Goal: Task Accomplishment & Management: Use online tool/utility

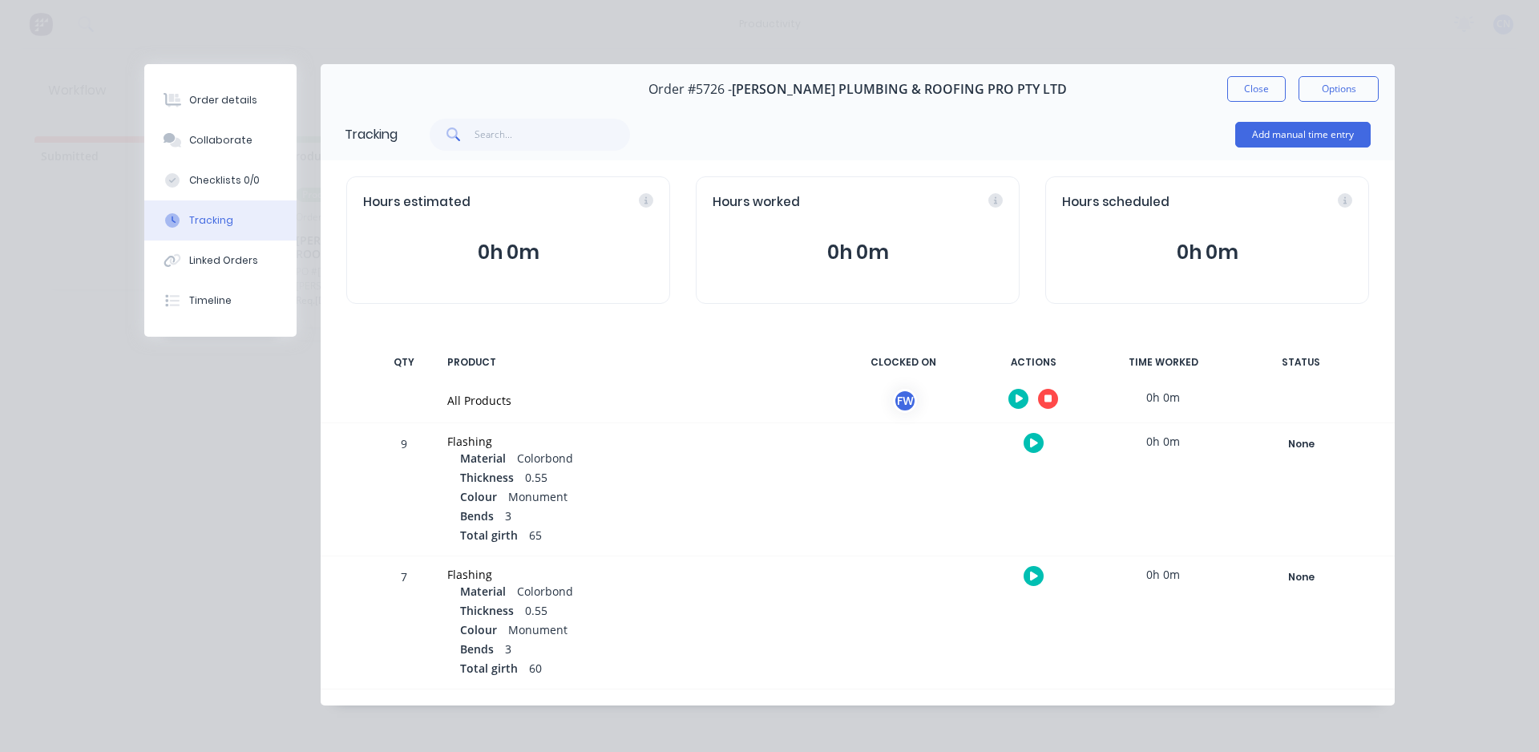
click at [1049, 397] on button "button" at bounding box center [1048, 399] width 20 height 20
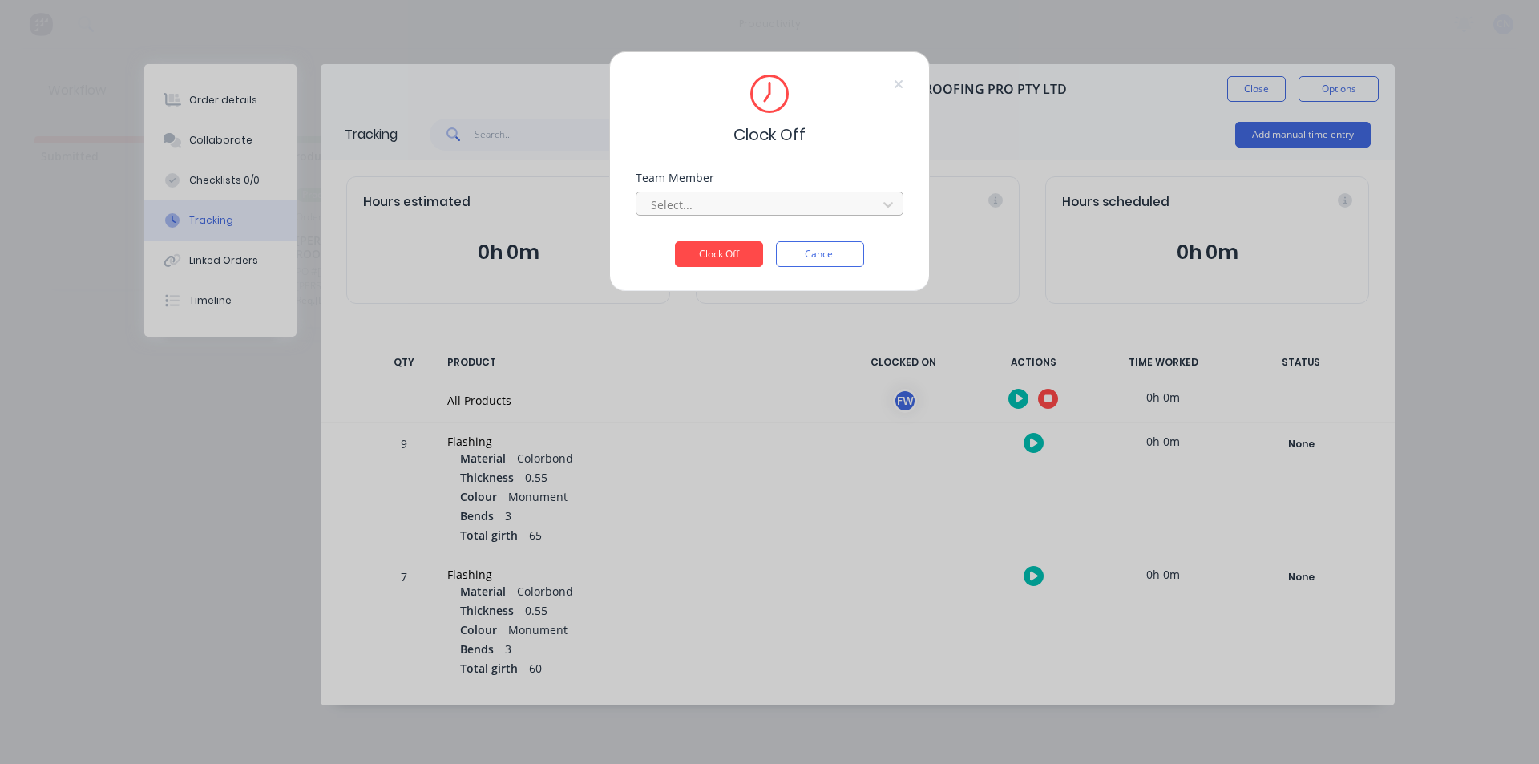
click at [781, 211] on div at bounding box center [759, 205] width 220 height 20
click at [767, 240] on div "Fabrication Workshop" at bounding box center [770, 240] width 268 height 30
click at [714, 250] on button "Clock Off" at bounding box center [719, 254] width 88 height 26
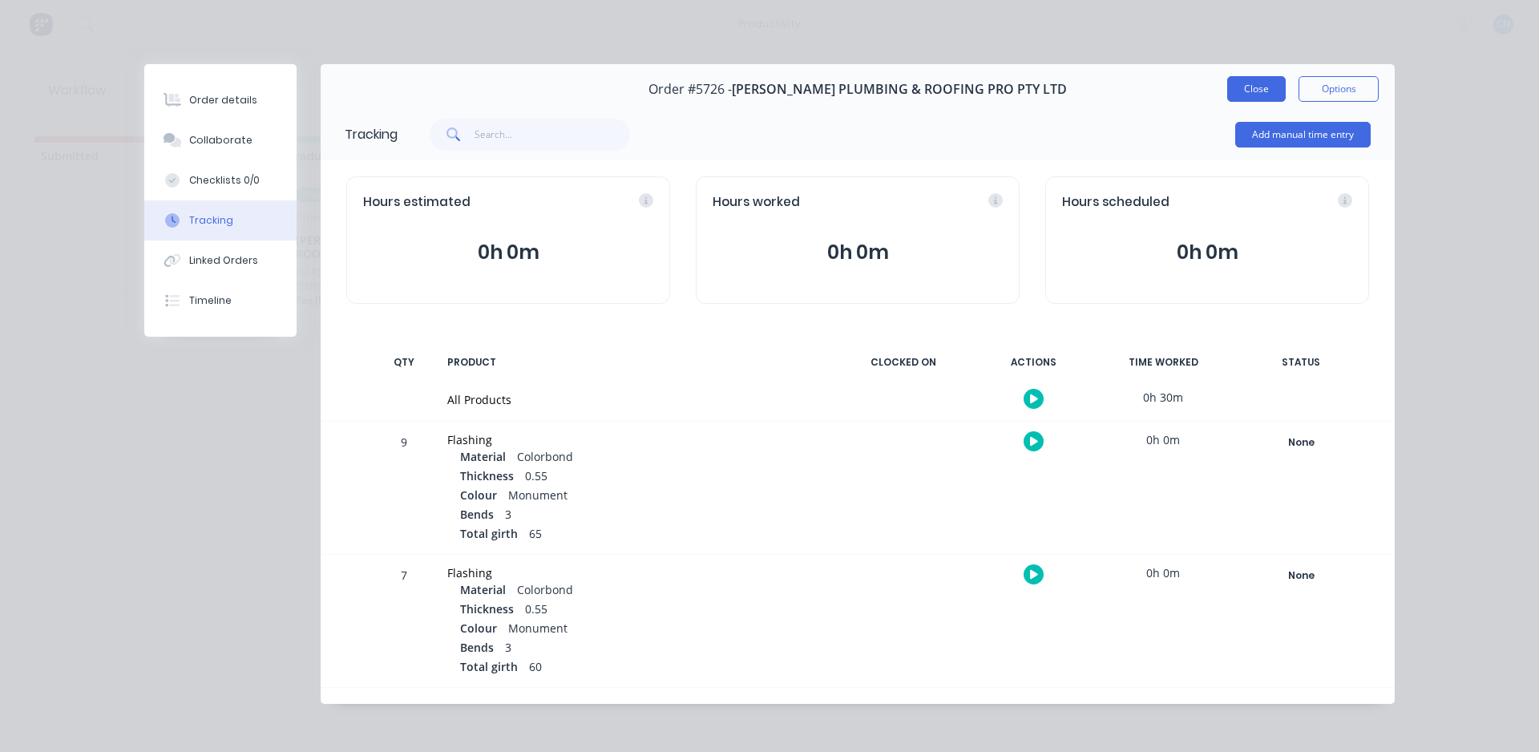
click at [1249, 91] on button "Close" at bounding box center [1256, 89] width 59 height 26
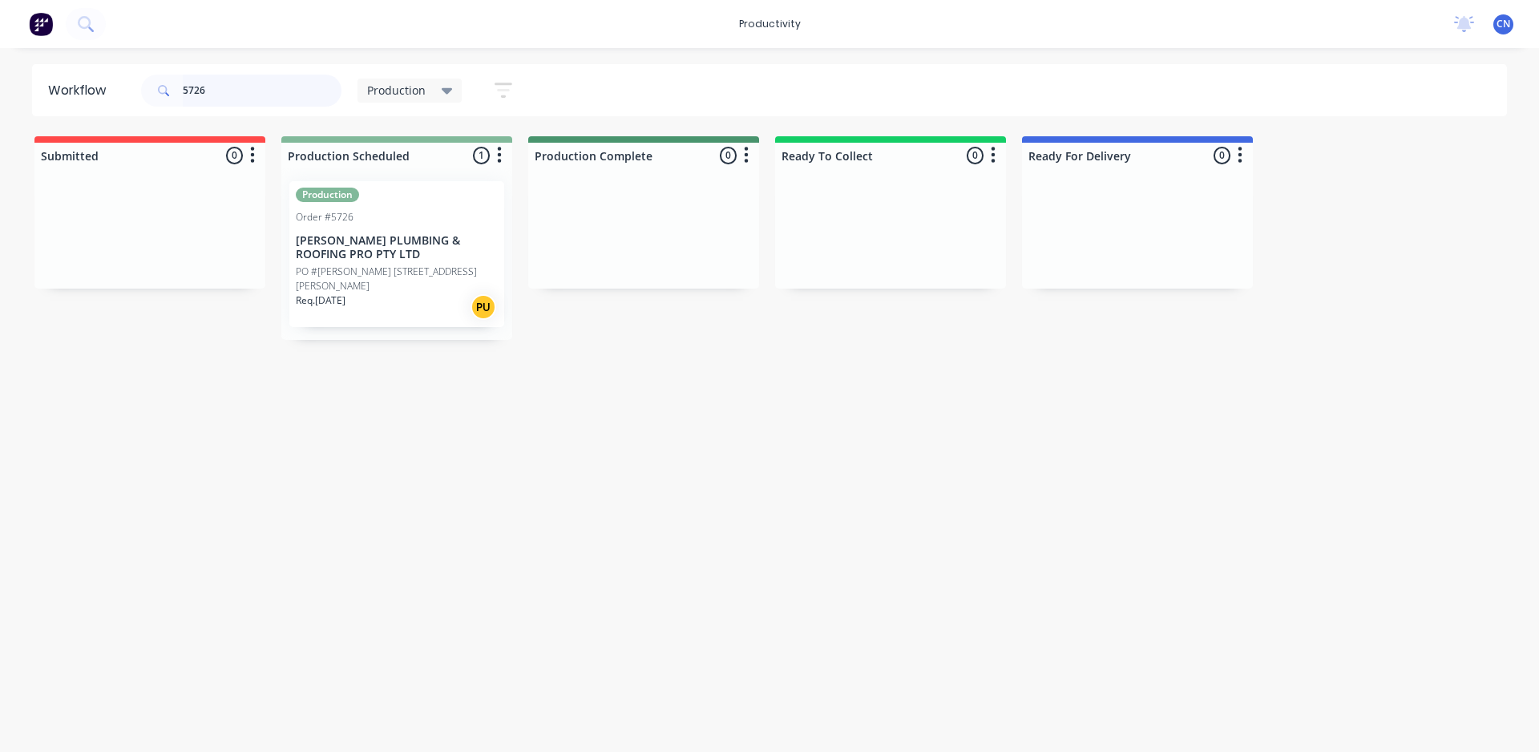
drag, startPoint x: 260, startPoint y: 95, endPoint x: 102, endPoint y: 84, distance: 159.1
click at [100, 86] on header "Workflow 5726 Production Save new view None edit Production (Default) edit Comp…" at bounding box center [769, 90] width 1475 height 52
type input "5573"
click at [421, 272] on div "PO #J-11810" at bounding box center [397, 278] width 202 height 14
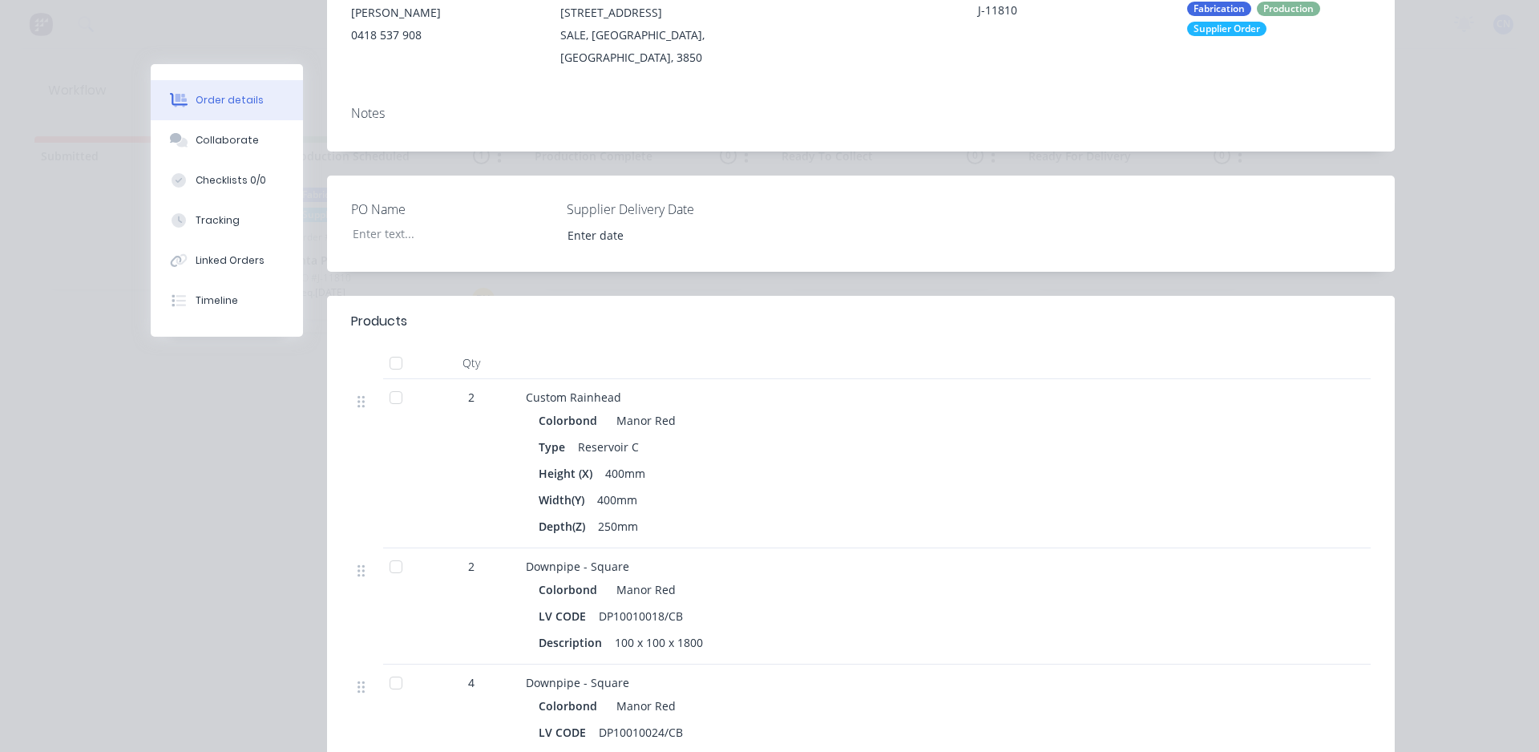
scroll to position [321, 0]
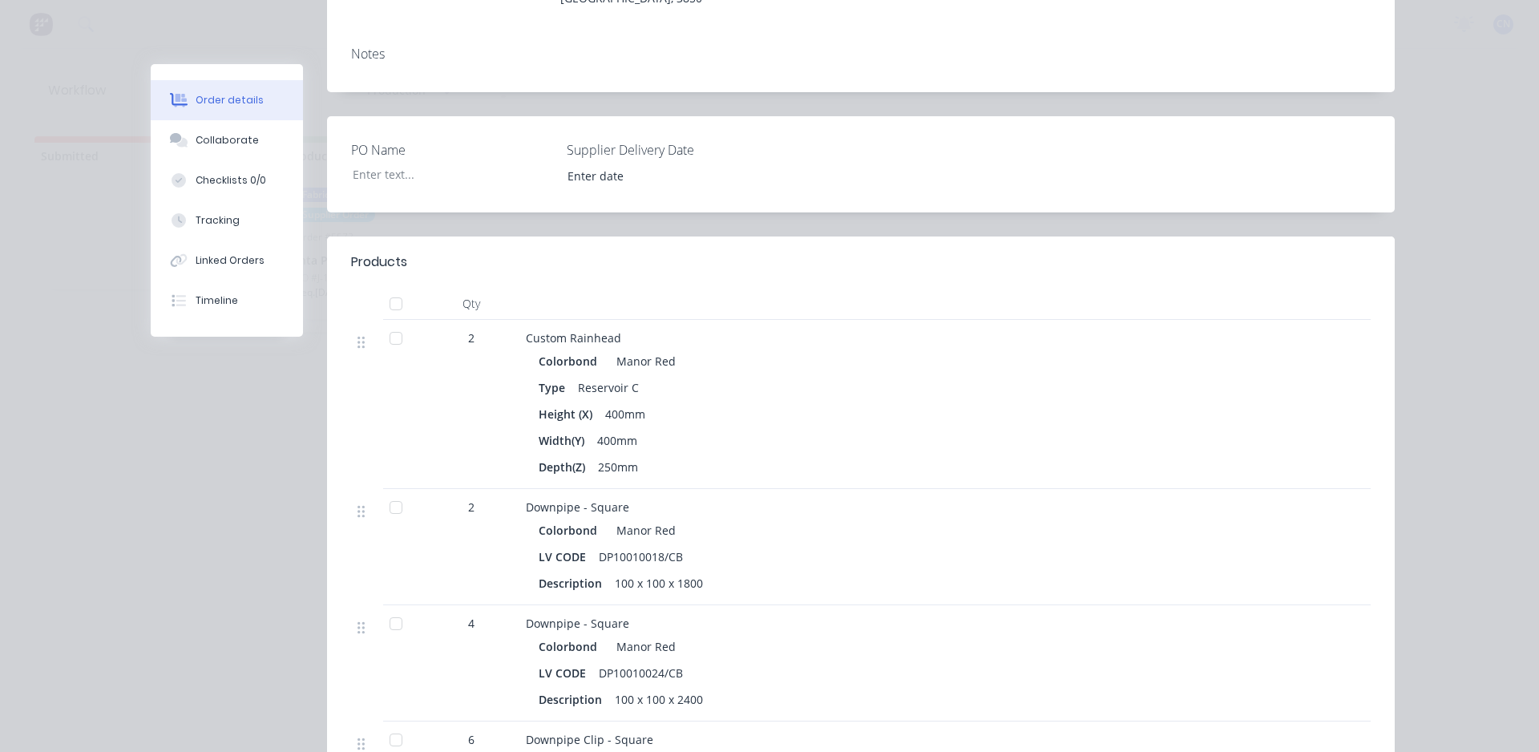
click at [390, 290] on div at bounding box center [396, 304] width 32 height 32
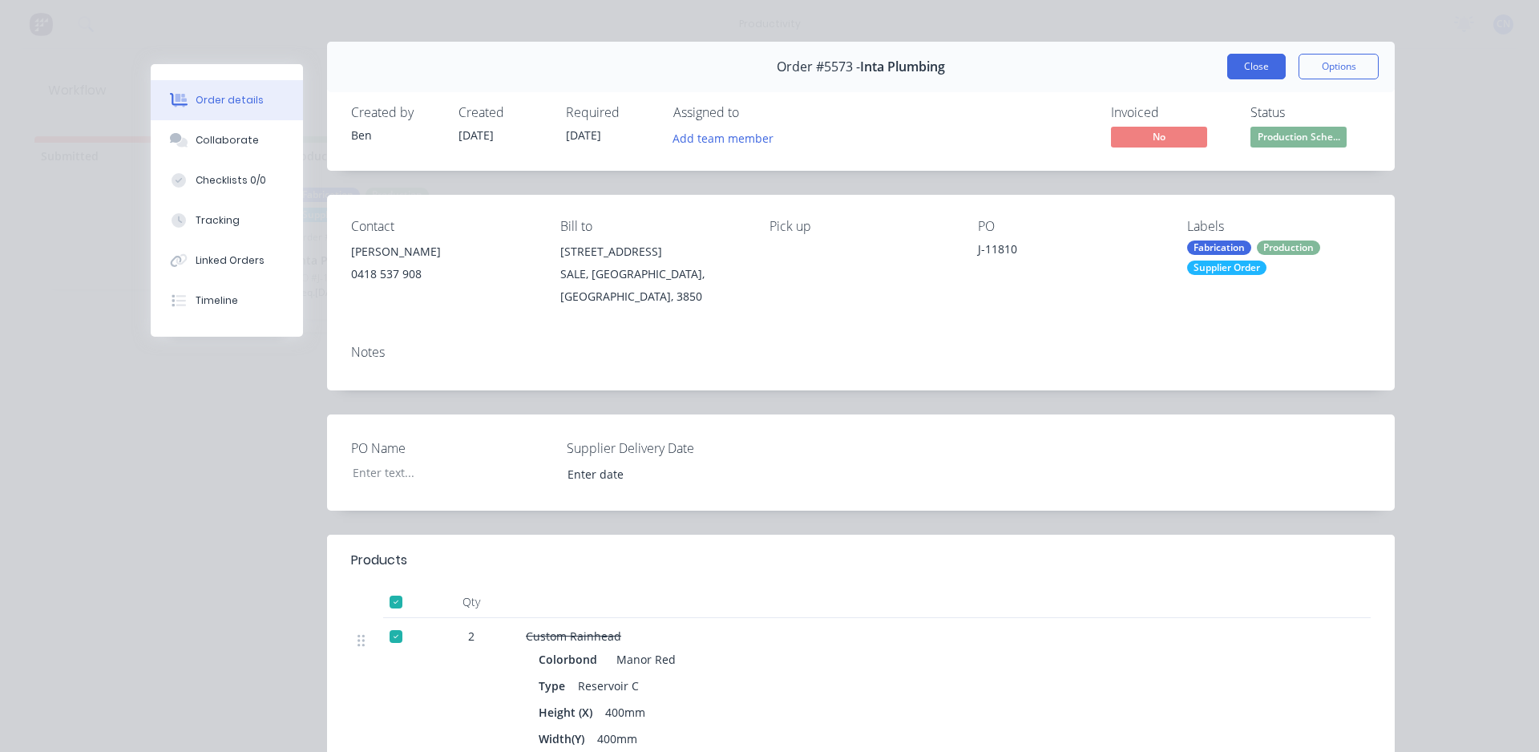
scroll to position [0, 0]
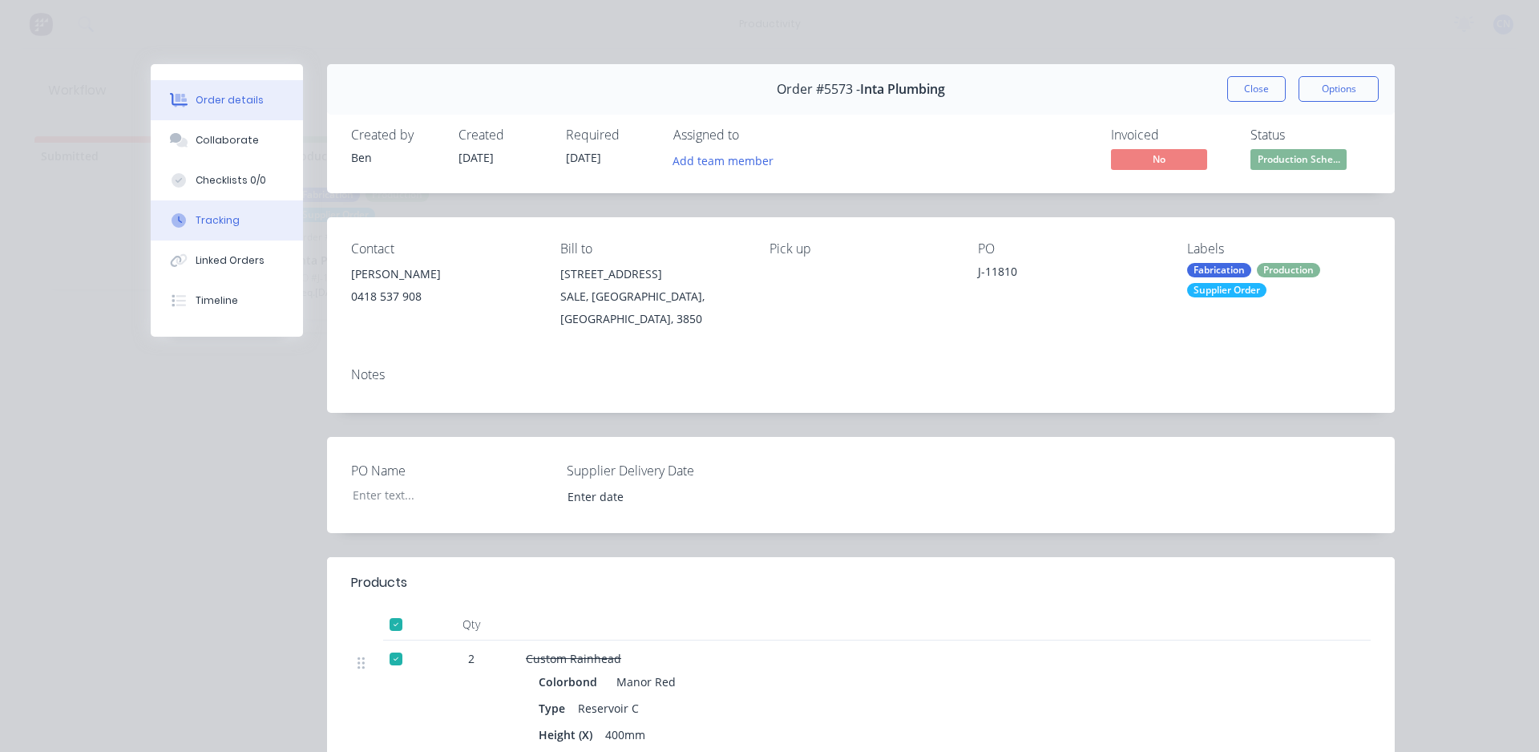
click at [200, 226] on div "Tracking" at bounding box center [218, 220] width 44 height 14
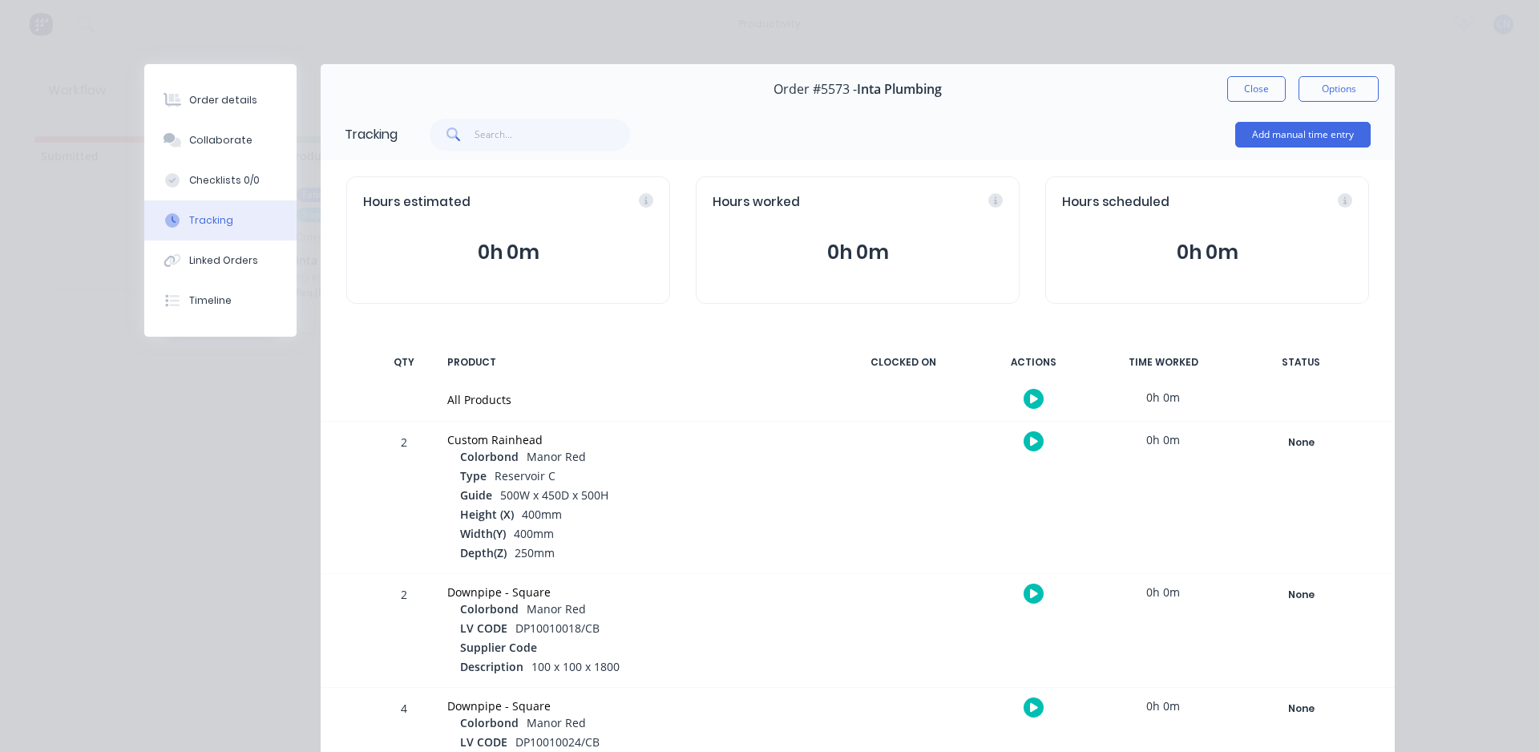
click at [1030, 398] on icon "button" at bounding box center [1034, 398] width 8 height 9
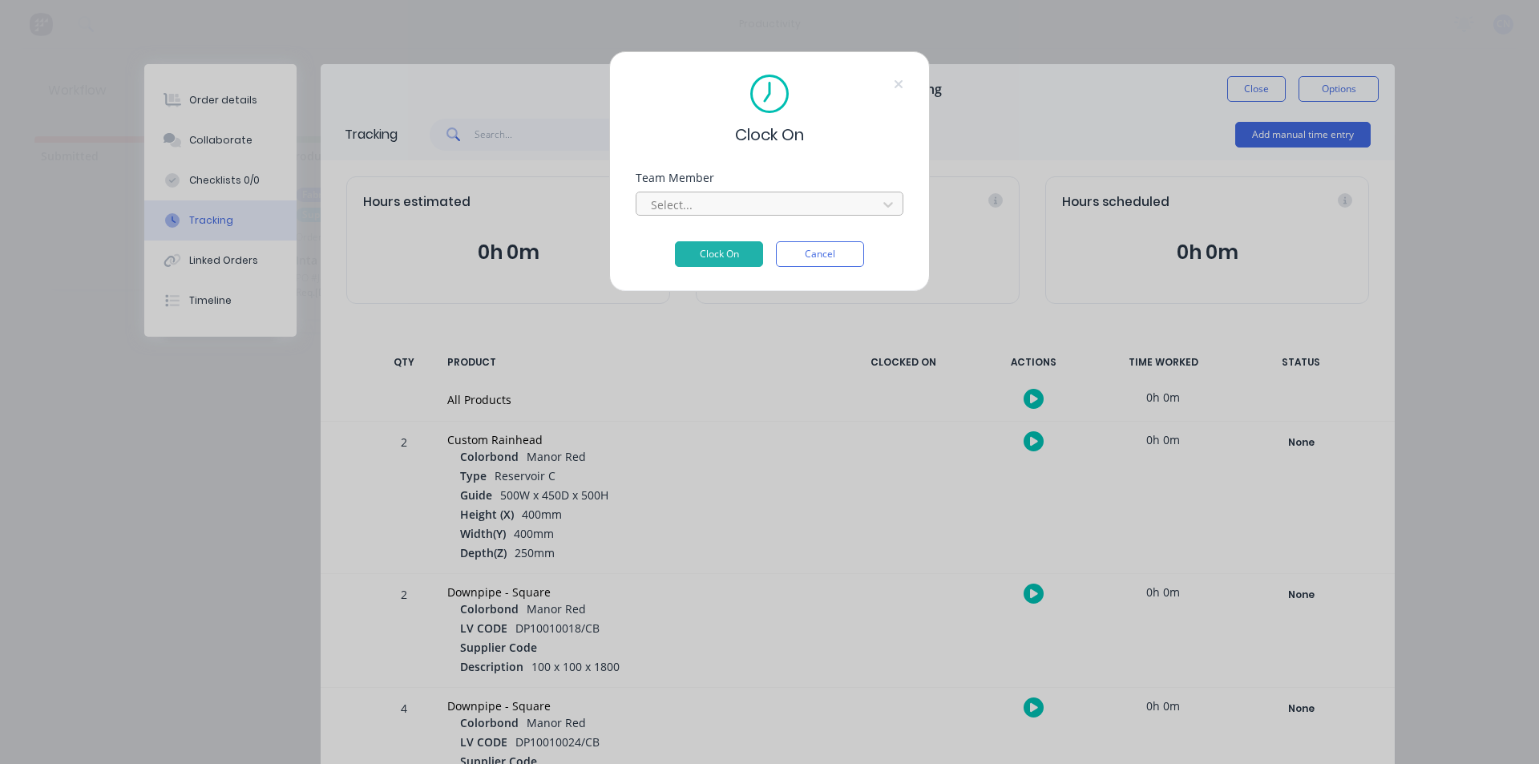
click at [713, 200] on div at bounding box center [759, 205] width 220 height 20
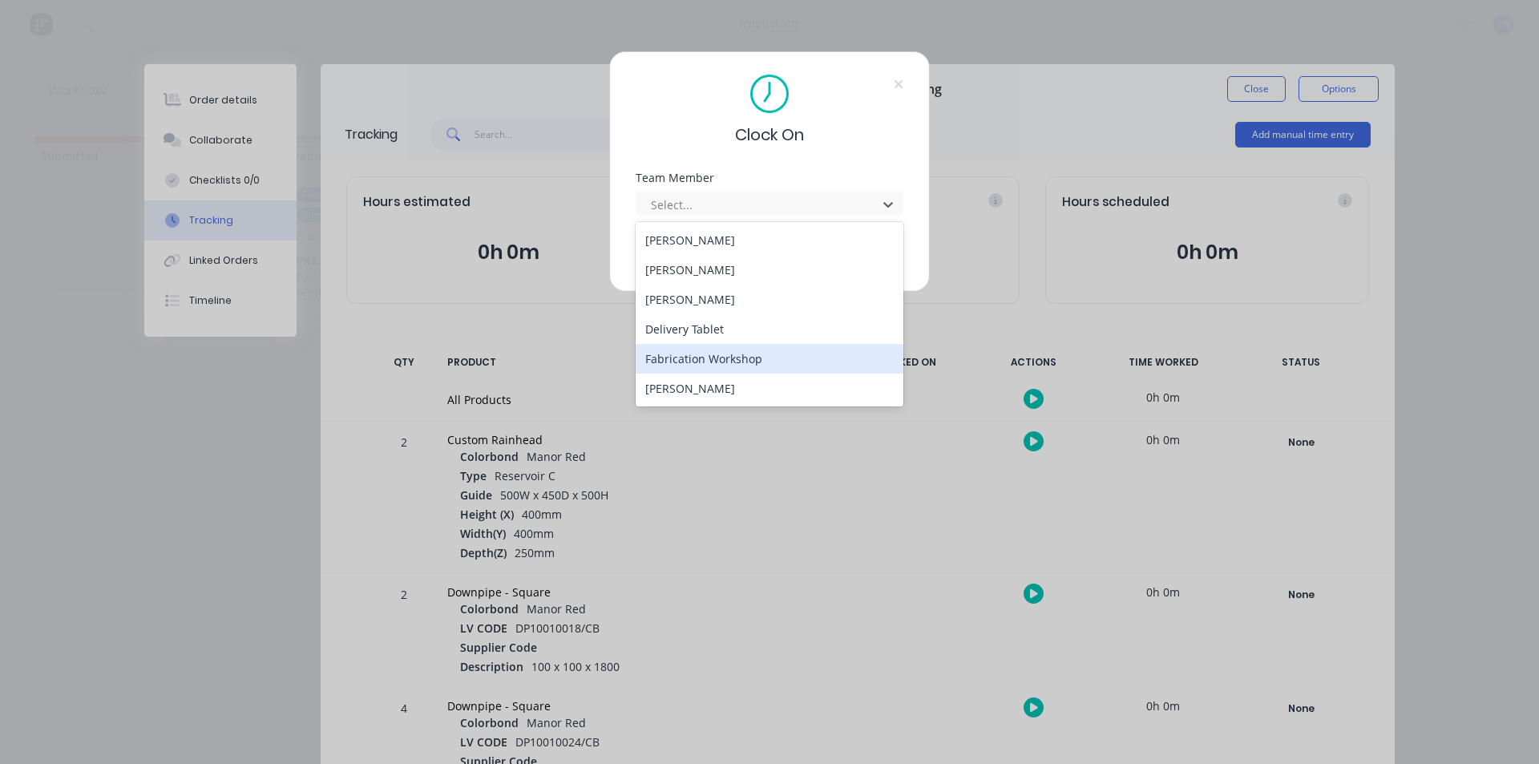
click at [708, 356] on div "Fabrication Workshop" at bounding box center [770, 359] width 268 height 30
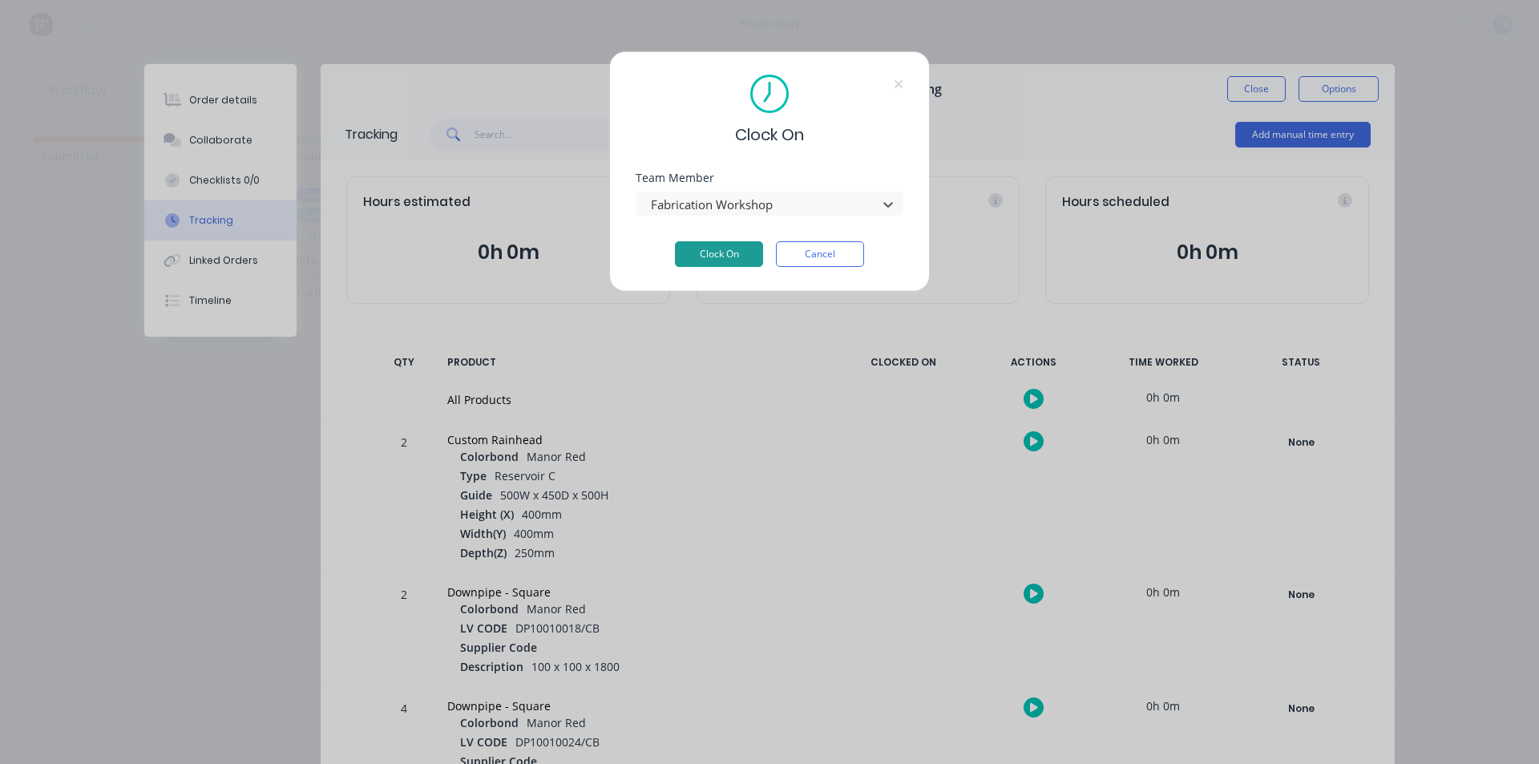
click at [721, 254] on button "Clock On" at bounding box center [719, 254] width 88 height 26
